Goal: Task Accomplishment & Management: Use online tool/utility

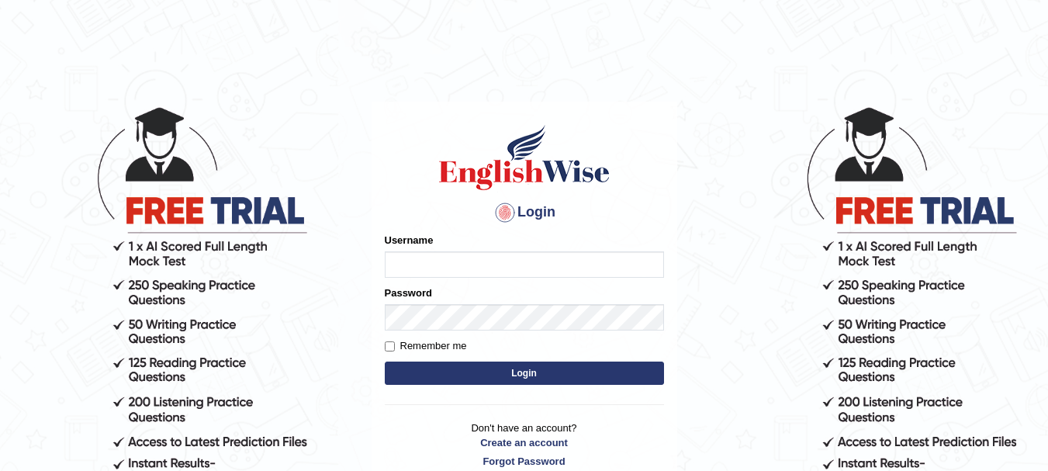
type input "kjraya"
click at [451, 381] on button "Login" at bounding box center [524, 372] width 279 height 23
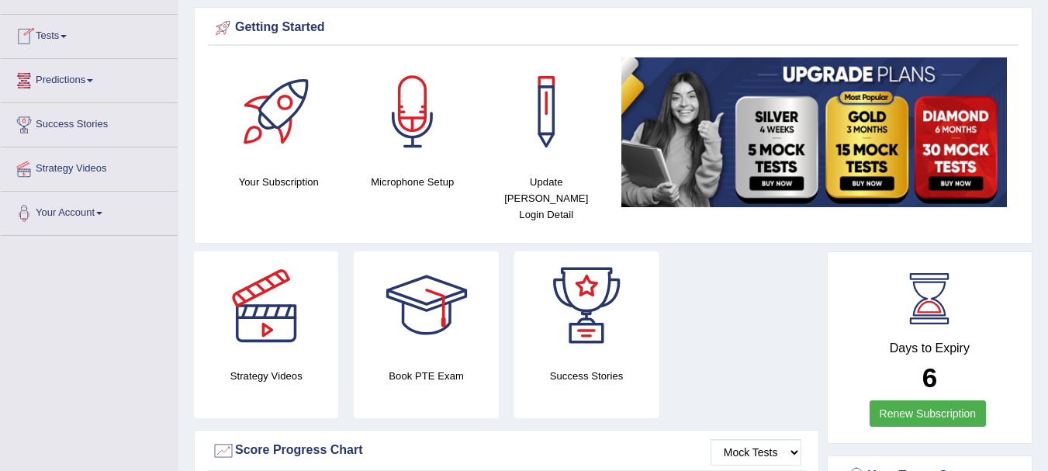
click at [63, 36] on link "Tests" at bounding box center [89, 34] width 177 height 39
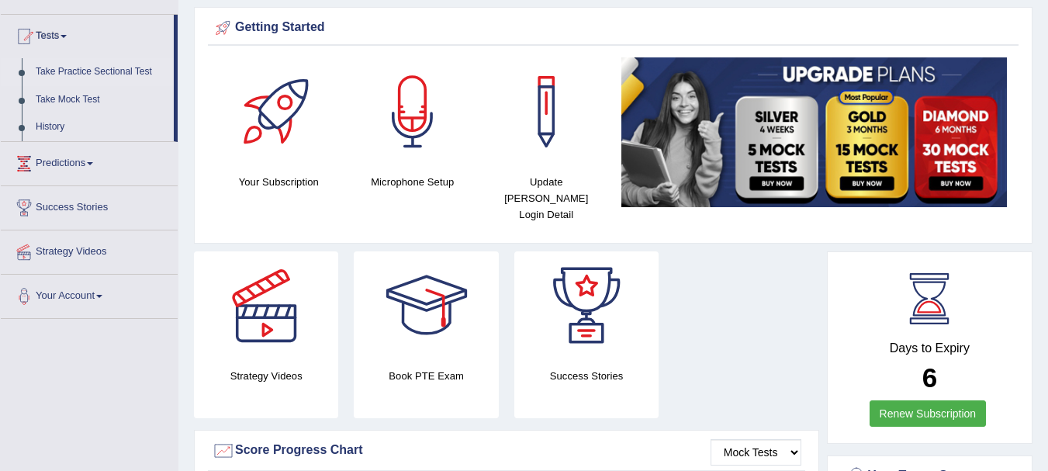
click at [71, 68] on link "Take Practice Sectional Test" at bounding box center [101, 72] width 145 height 28
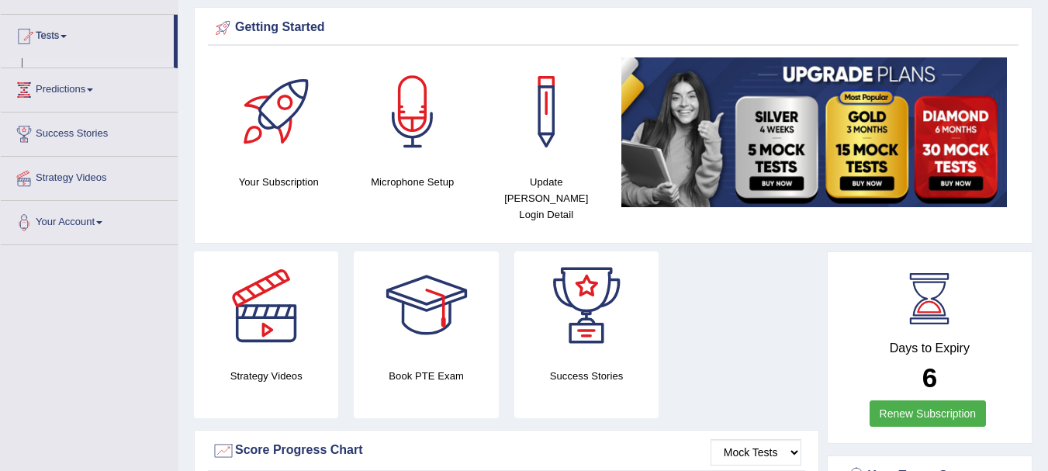
scroll to position [119, 0]
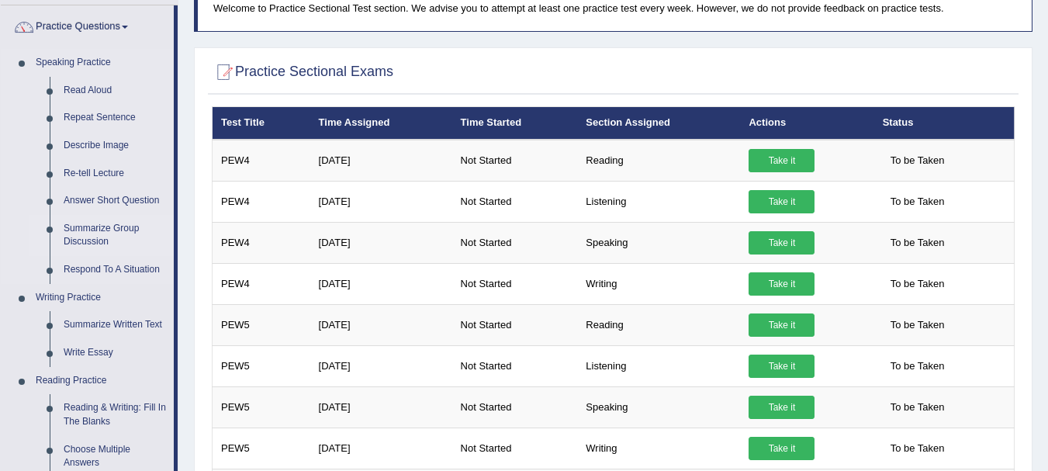
click at [98, 236] on link "Summarize Group Discussion" at bounding box center [115, 235] width 117 height 41
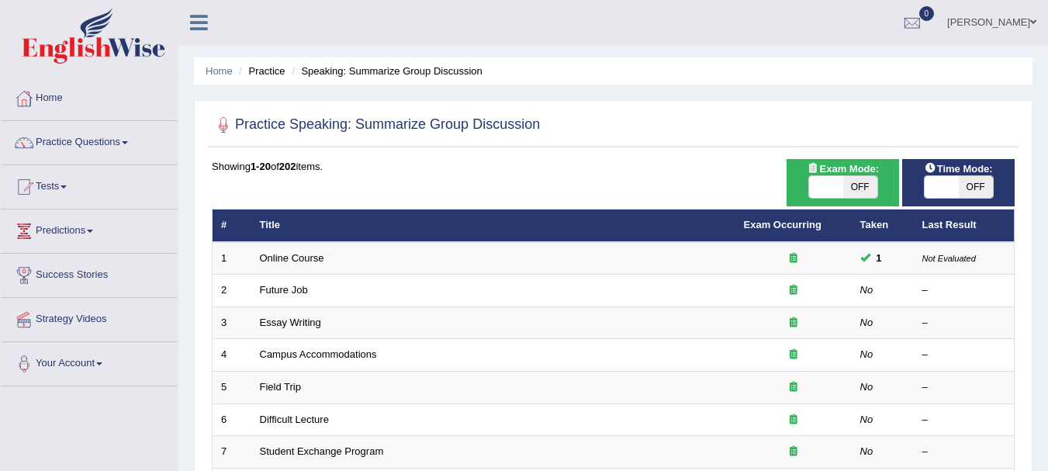
click at [854, 188] on span "OFF" at bounding box center [860, 187] width 34 height 22
checkbox input "true"
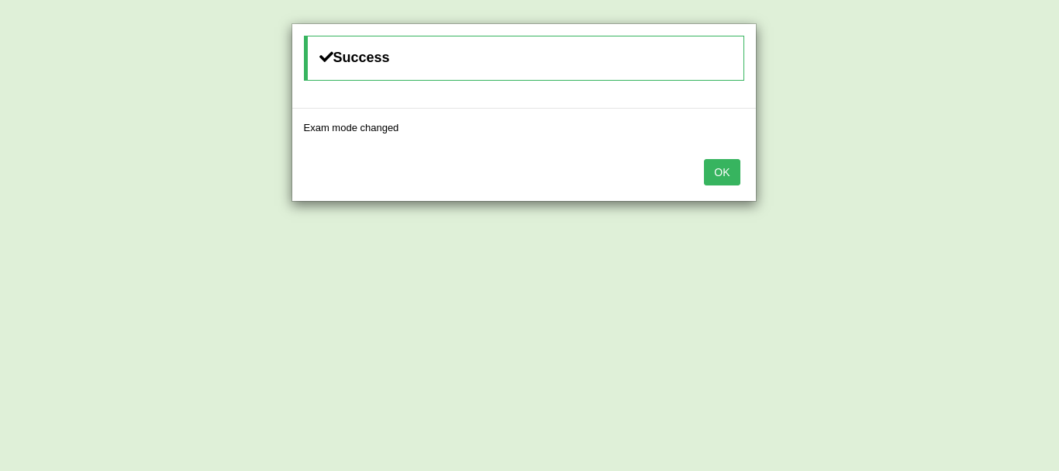
click at [720, 169] on button "OK" at bounding box center [722, 172] width 36 height 26
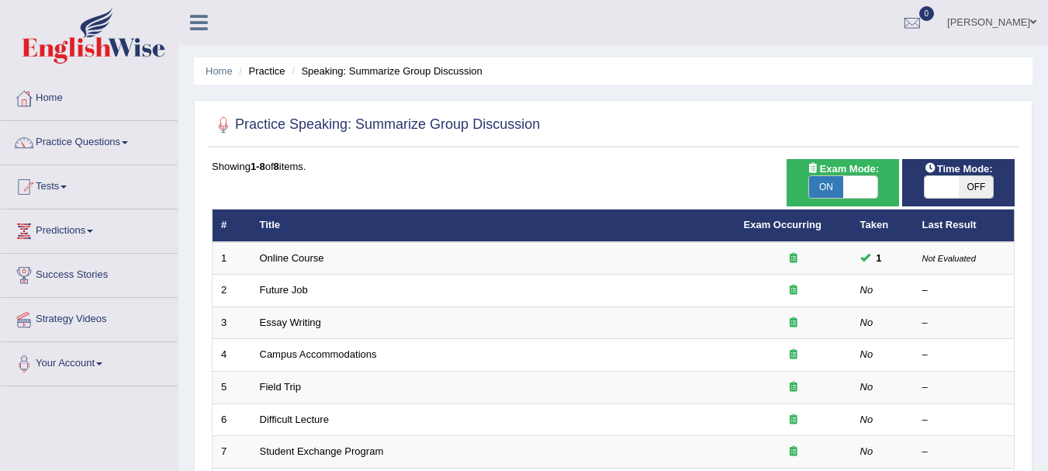
click at [982, 190] on span "OFF" at bounding box center [975, 187] width 34 height 22
checkbox input "true"
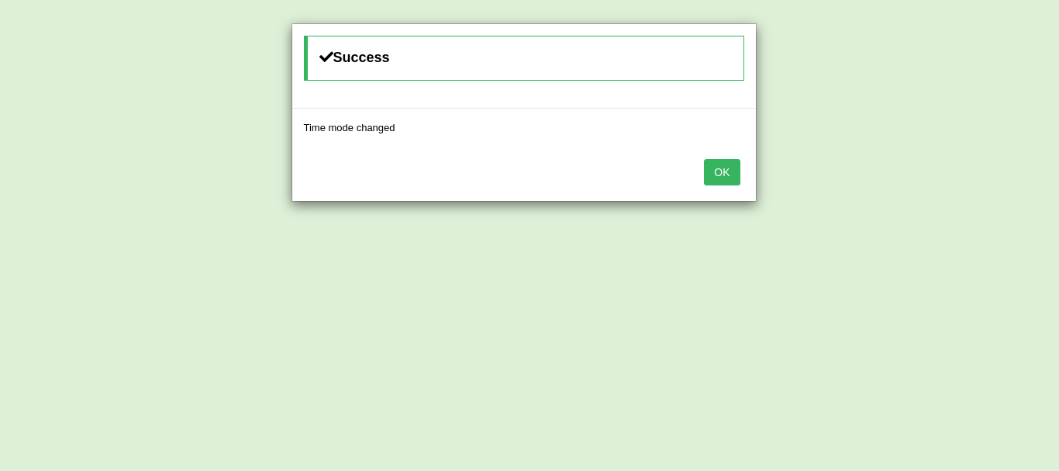
click at [718, 171] on button "OK" at bounding box center [722, 172] width 36 height 26
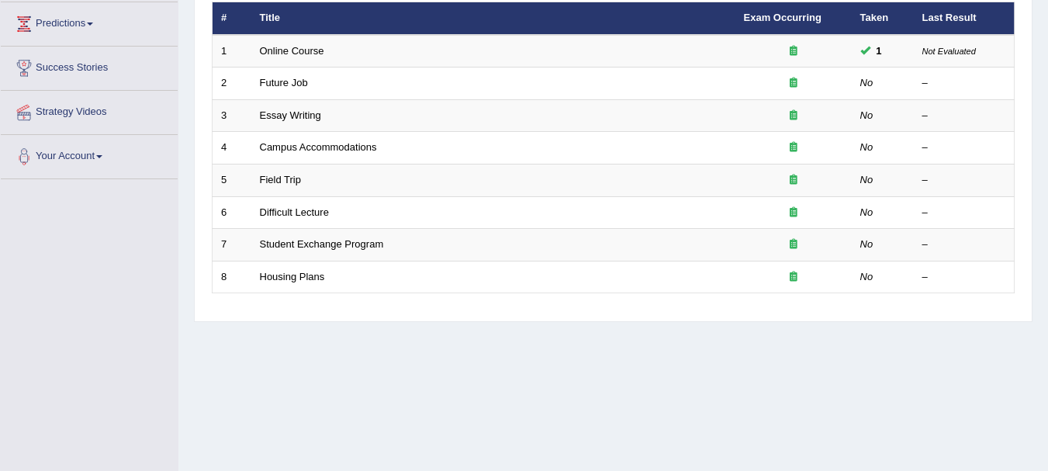
scroll to position [208, 0]
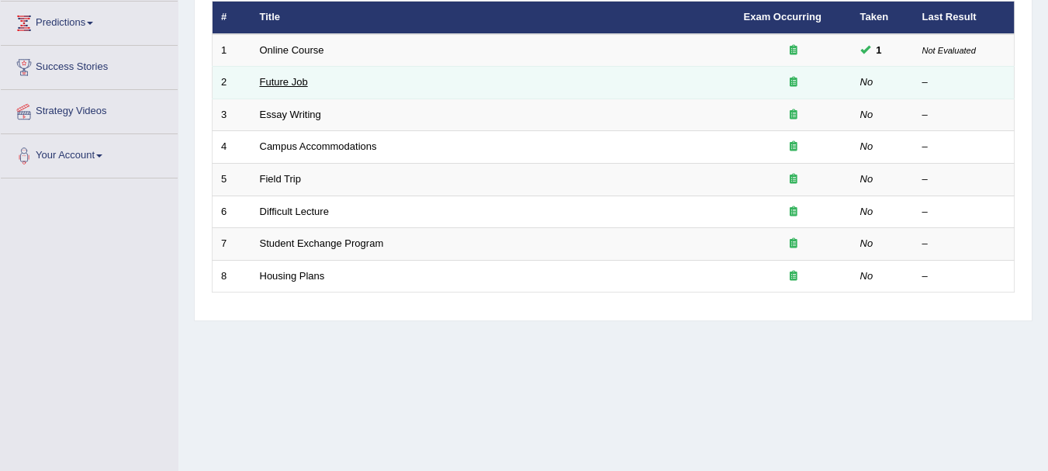
click at [276, 85] on link "Future Job" at bounding box center [284, 82] width 48 height 12
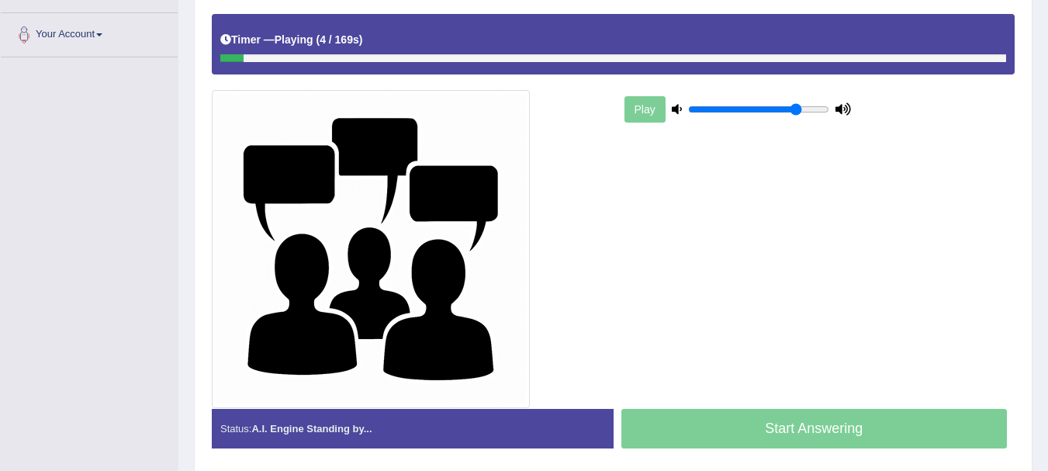
scroll to position [328, 0]
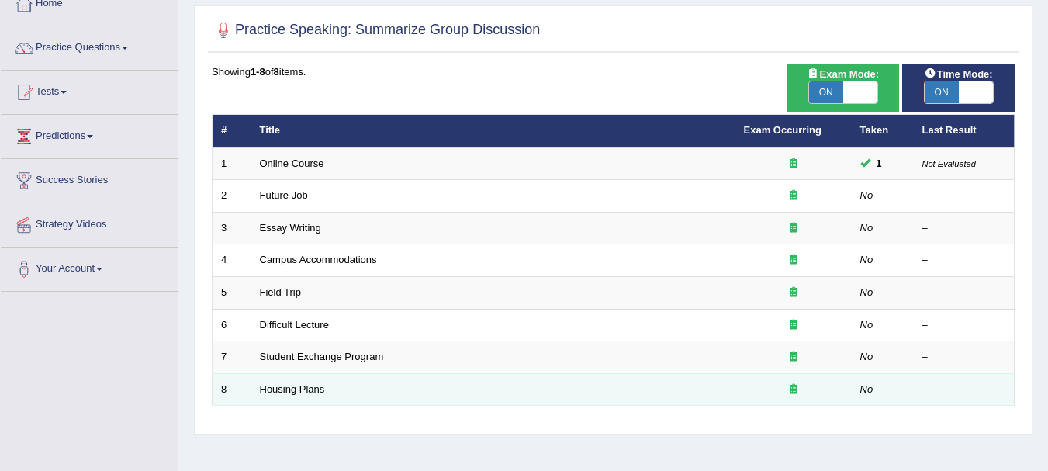
scroll to position [90, 0]
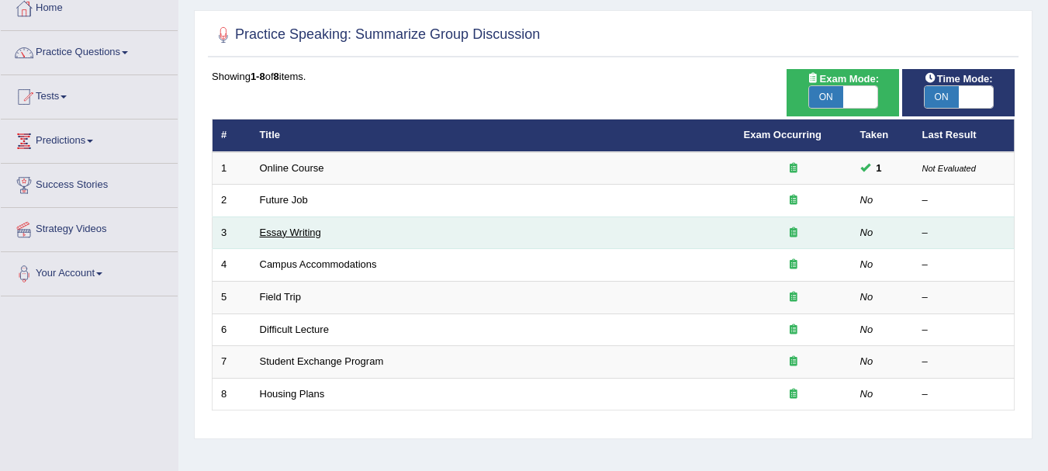
click at [288, 226] on link "Essay Writing" at bounding box center [290, 232] width 61 height 12
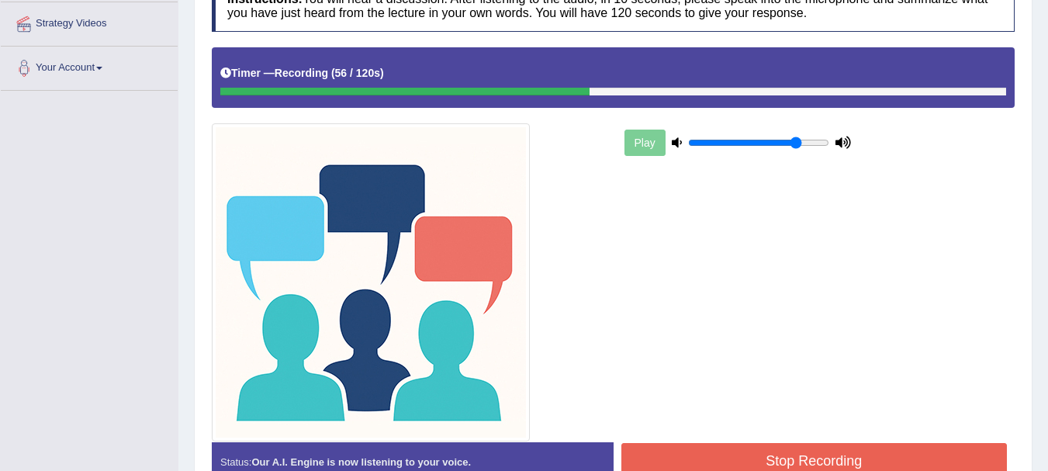
scroll to position [295, 0]
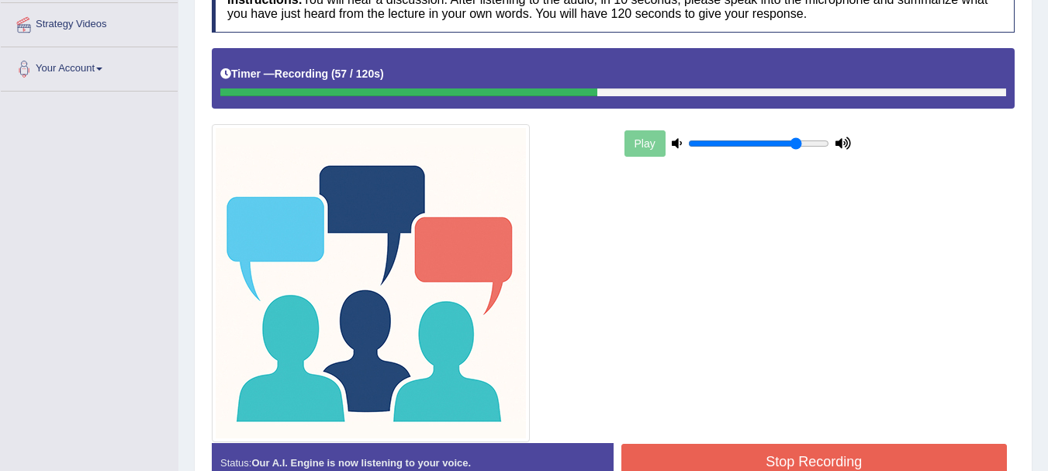
click at [765, 459] on button "Stop Recording" at bounding box center [814, 462] width 386 height 36
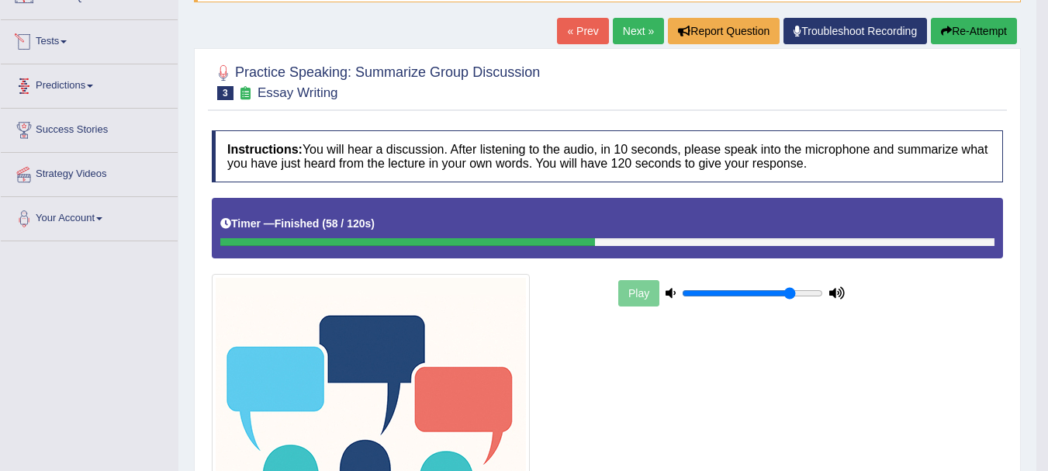
scroll to position [0, 0]
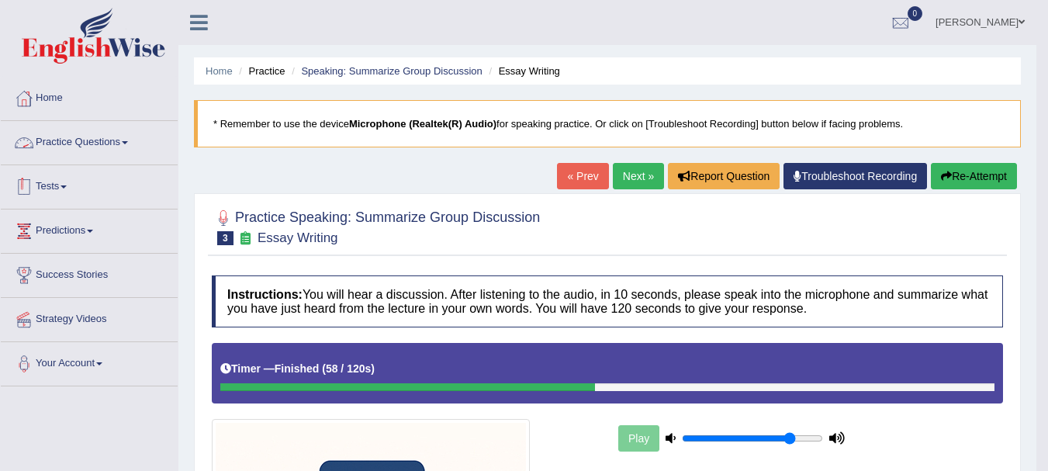
click at [65, 185] on link "Tests" at bounding box center [89, 184] width 177 height 39
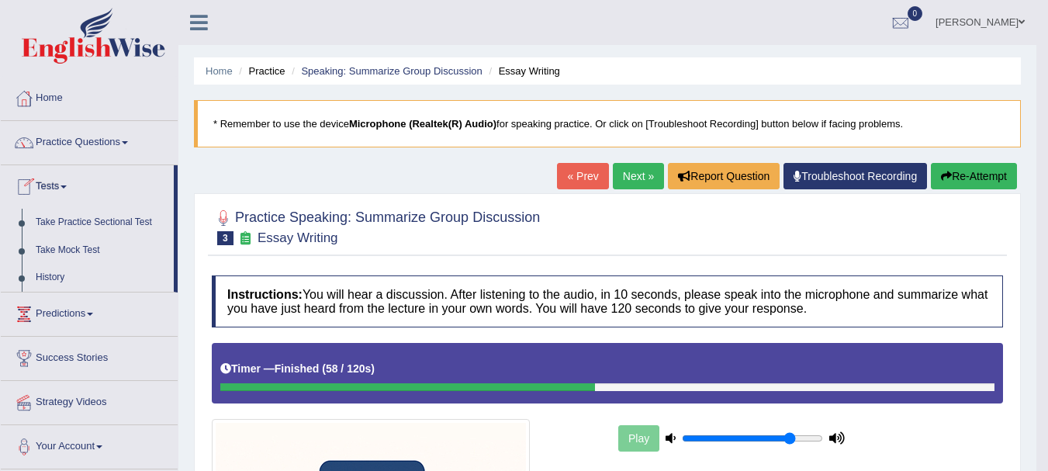
scroll to position [65, 0]
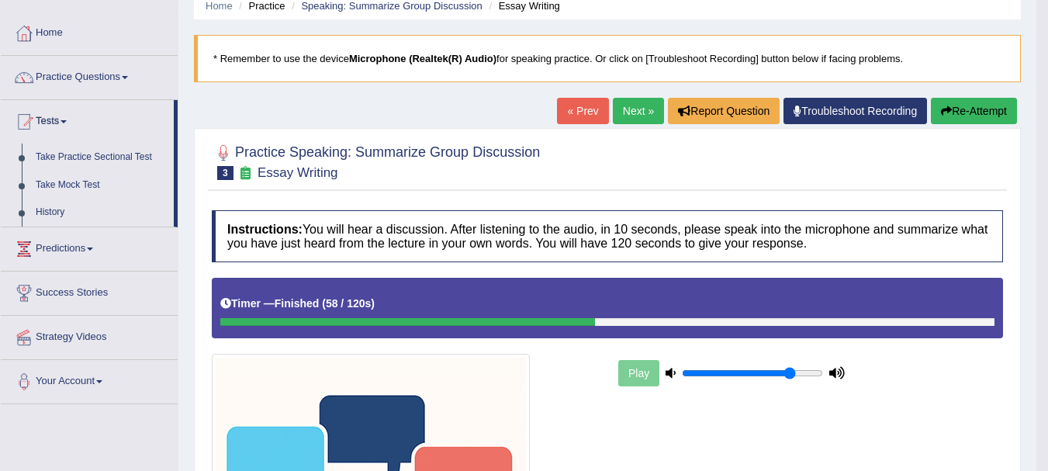
click at [65, 185] on link "Take Mock Test" at bounding box center [101, 185] width 145 height 28
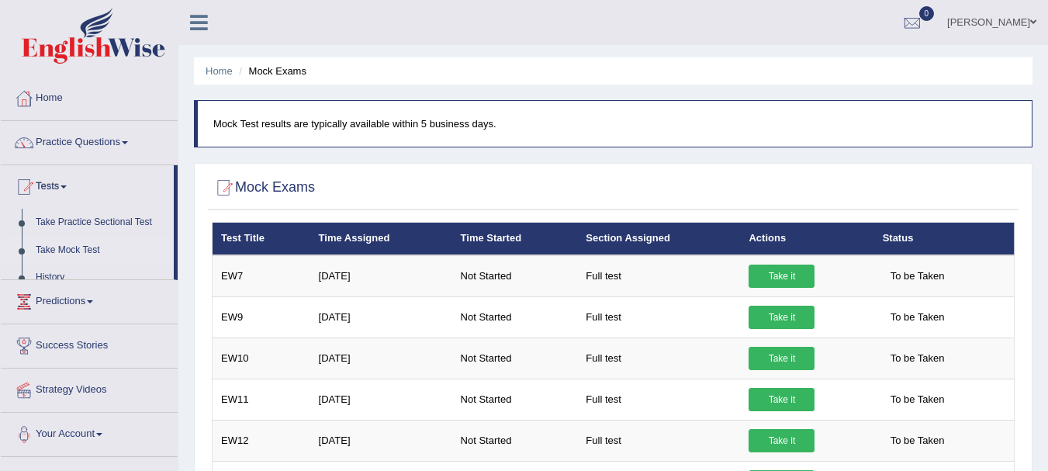
scroll to position [99, 0]
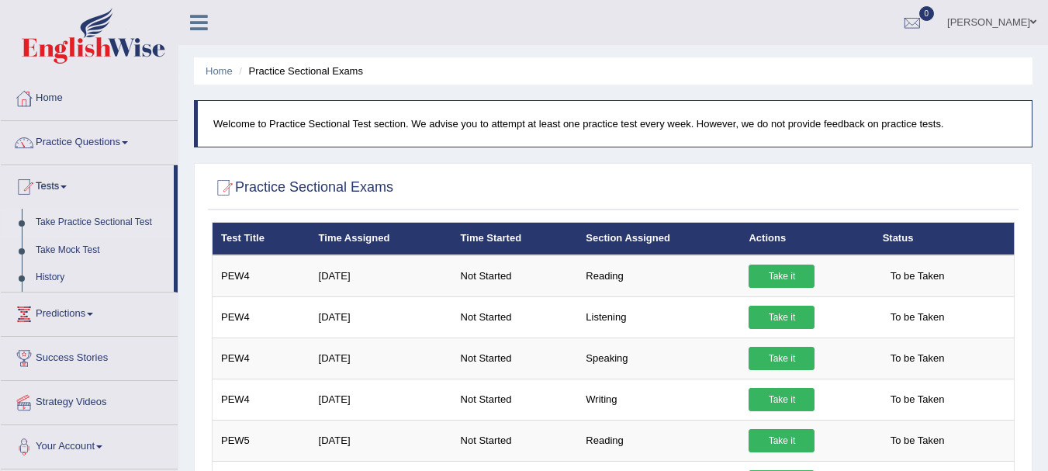
click at [778, 347] on link "Take it" at bounding box center [781, 358] width 66 height 23
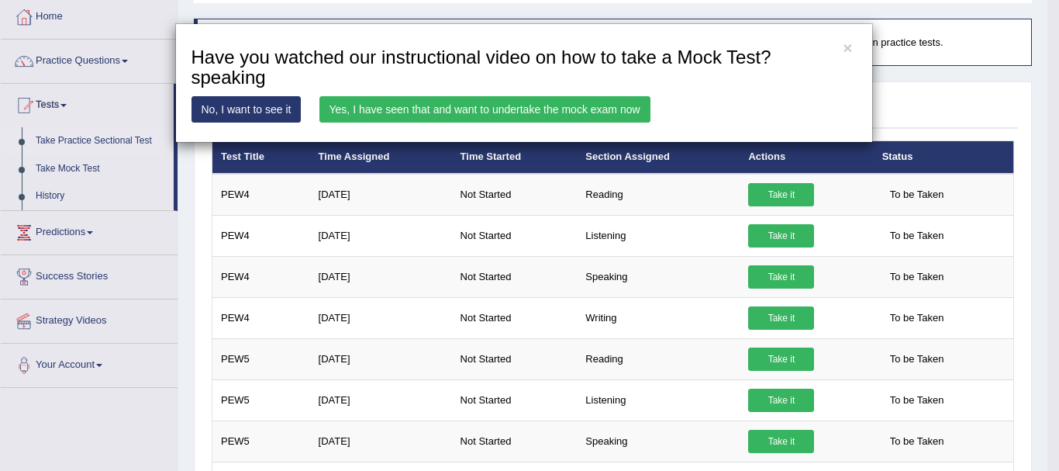
click at [517, 102] on link "Yes, I have seen that and want to undertake the mock exam now" at bounding box center [484, 109] width 331 height 26
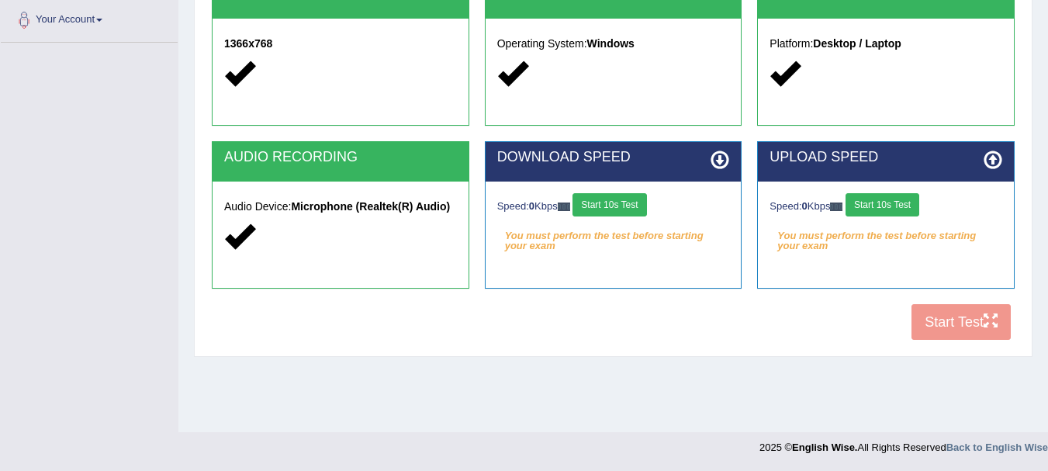
click at [623, 208] on button "Start 10s Test" at bounding box center [609, 204] width 74 height 23
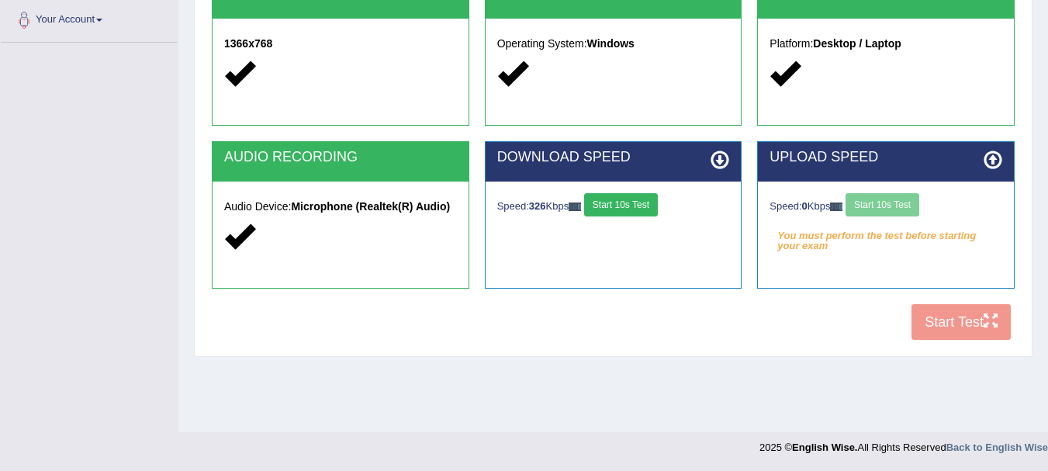
click at [622, 188] on div "Speed: 326 Kbps Start 10s Test Select Audio Quality" at bounding box center [613, 208] width 256 height 54
click at [622, 202] on button "Start 10s Test" at bounding box center [621, 204] width 74 height 23
click at [875, 205] on button "Start 10s Test" at bounding box center [882, 204] width 74 height 23
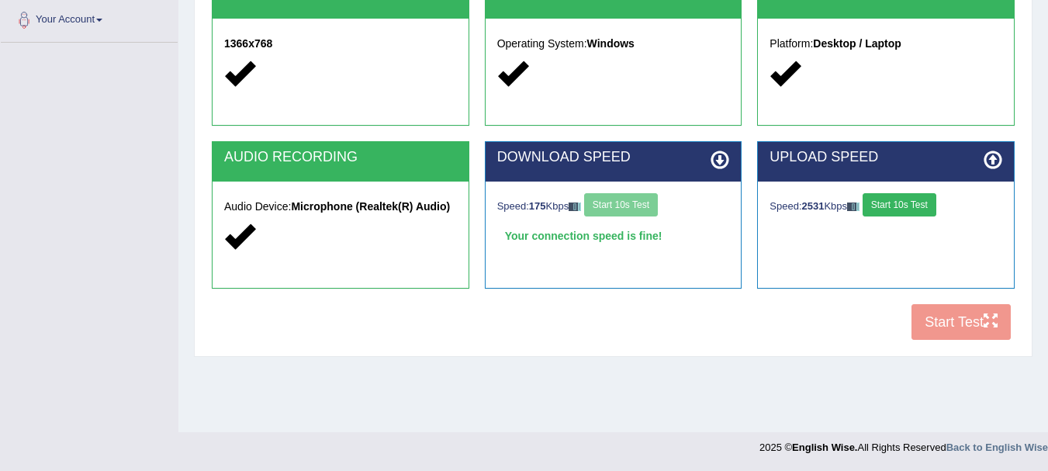
click at [909, 207] on button "Start 10s Test" at bounding box center [899, 204] width 74 height 23
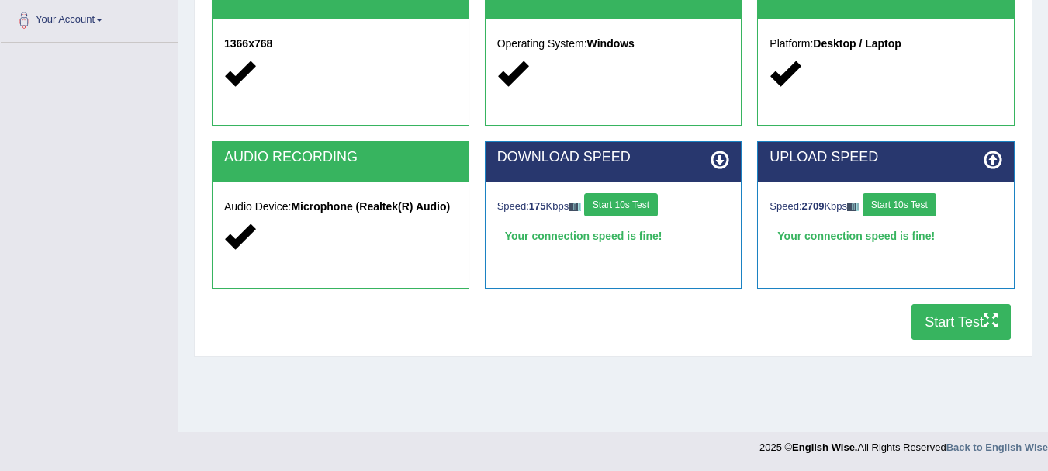
click at [965, 330] on button "Start Test" at bounding box center [960, 322] width 99 height 36
